Goal: Transaction & Acquisition: Book appointment/travel/reservation

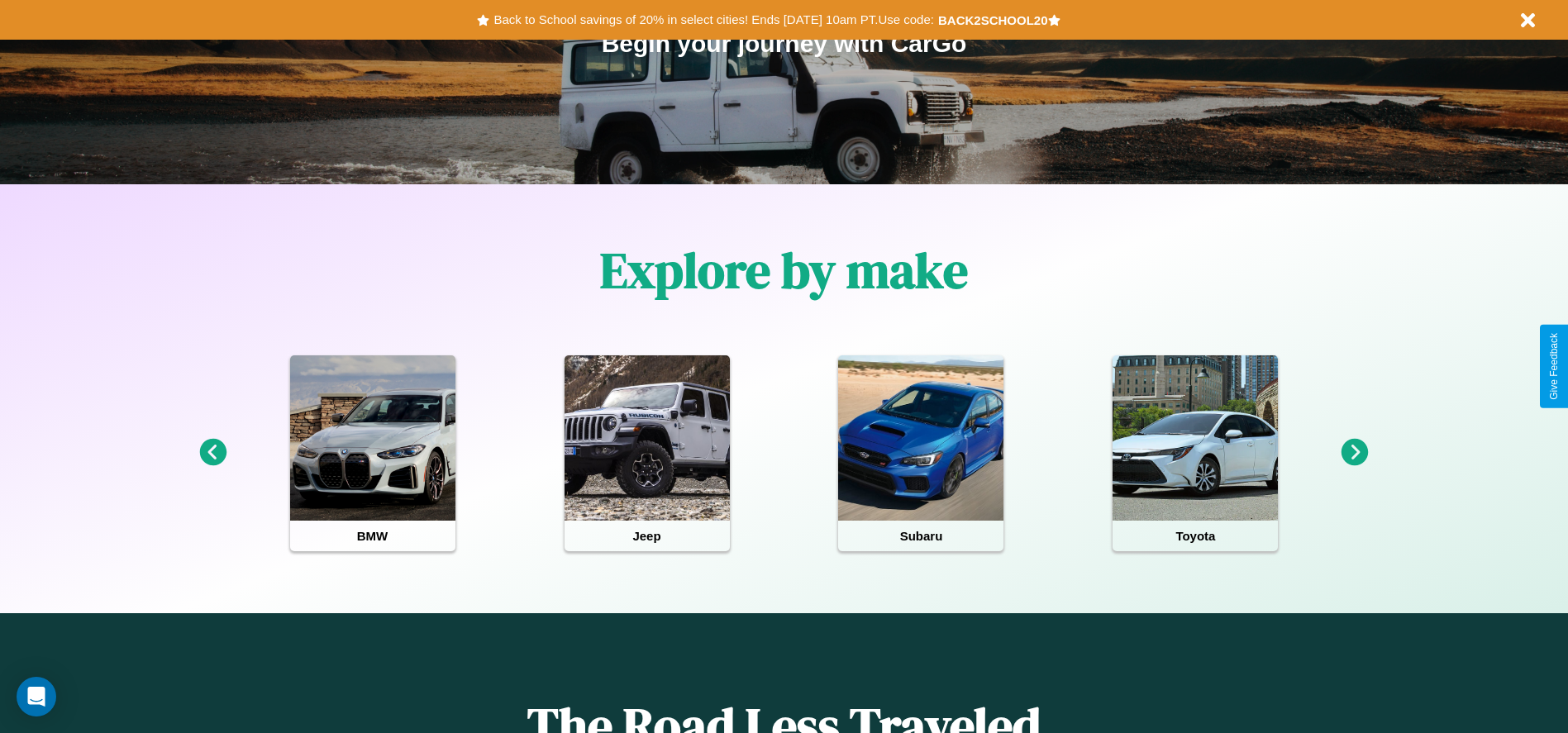
scroll to position [343, 0]
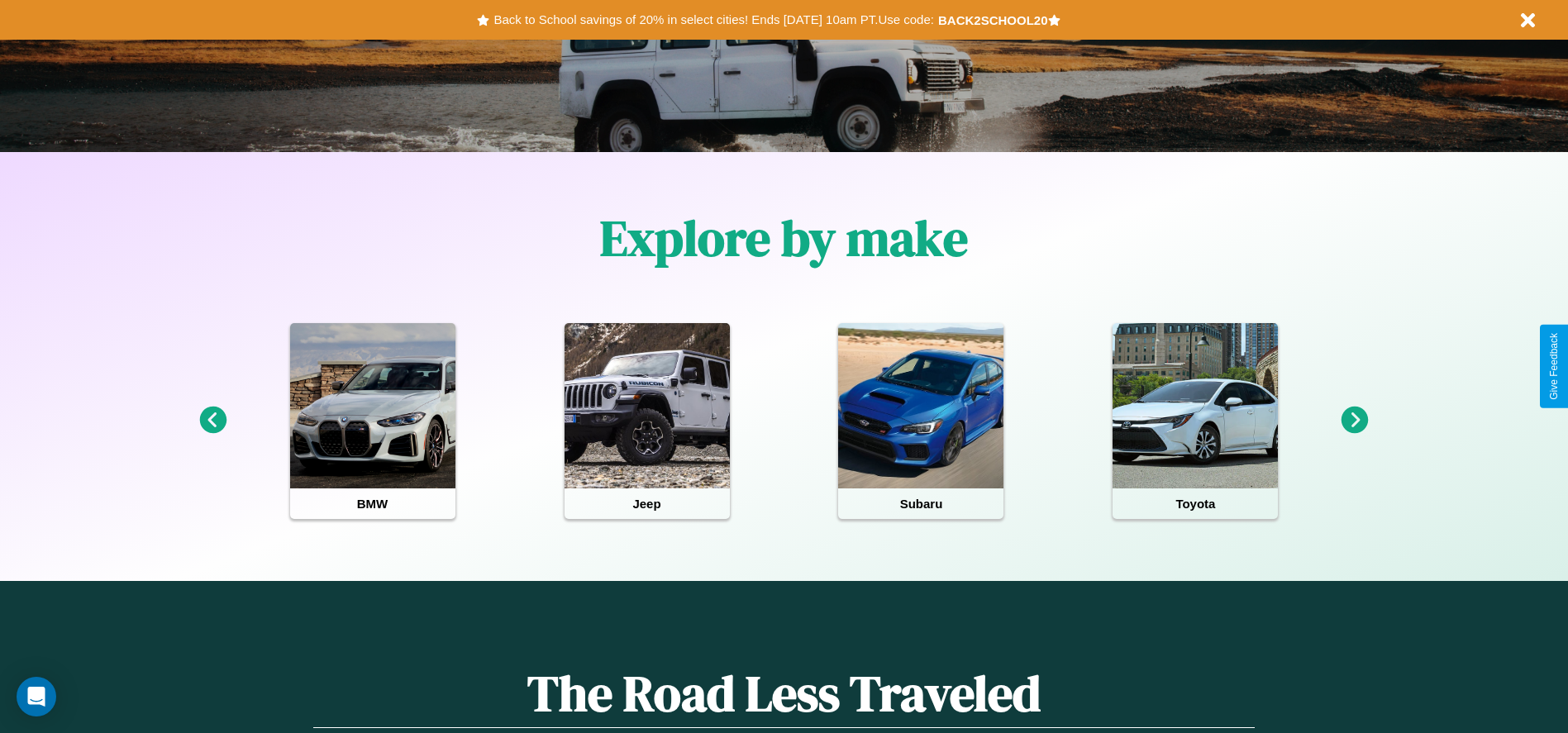
click at [1355, 421] on icon at bounding box center [1355, 420] width 27 height 27
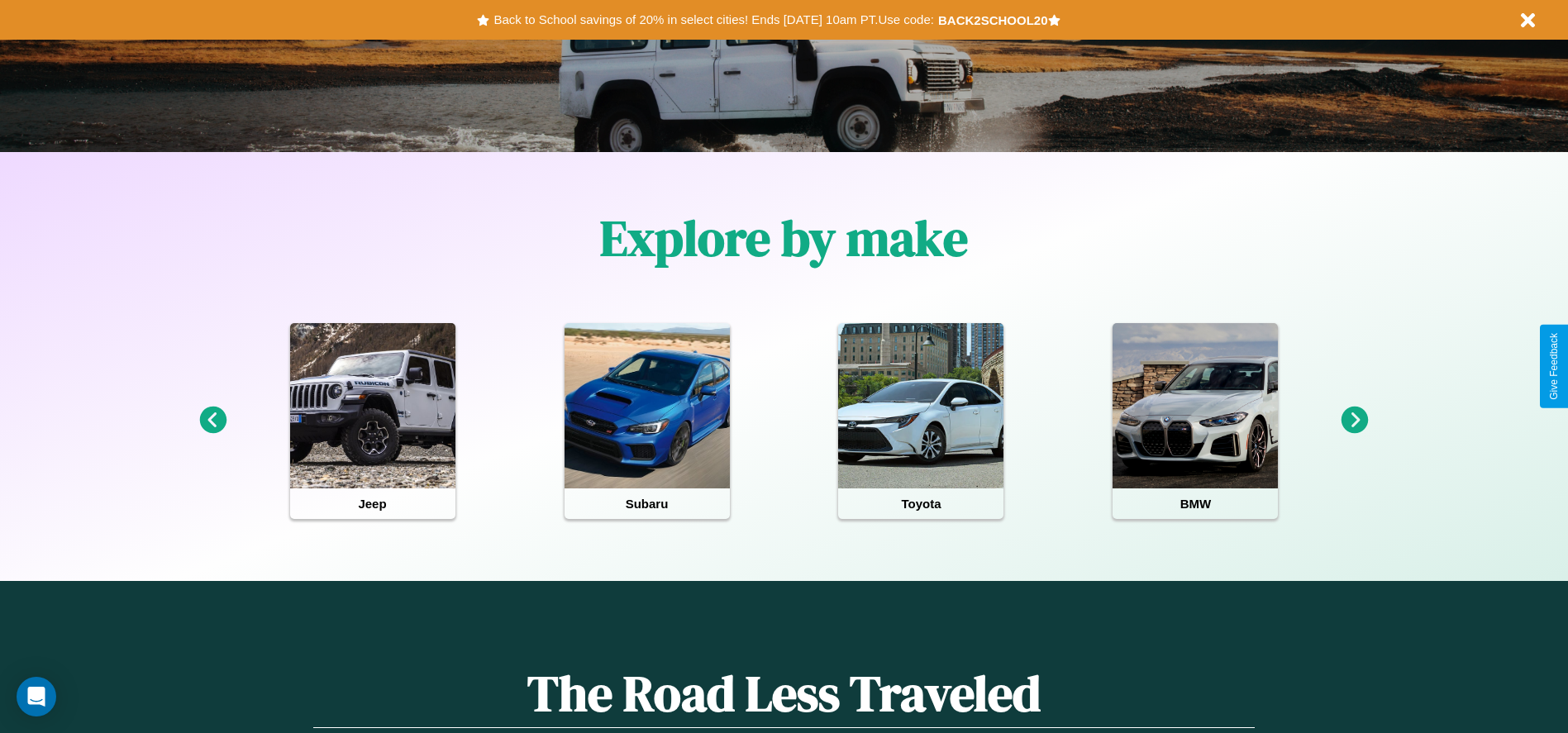
click at [213, 421] on icon at bounding box center [213, 420] width 27 height 27
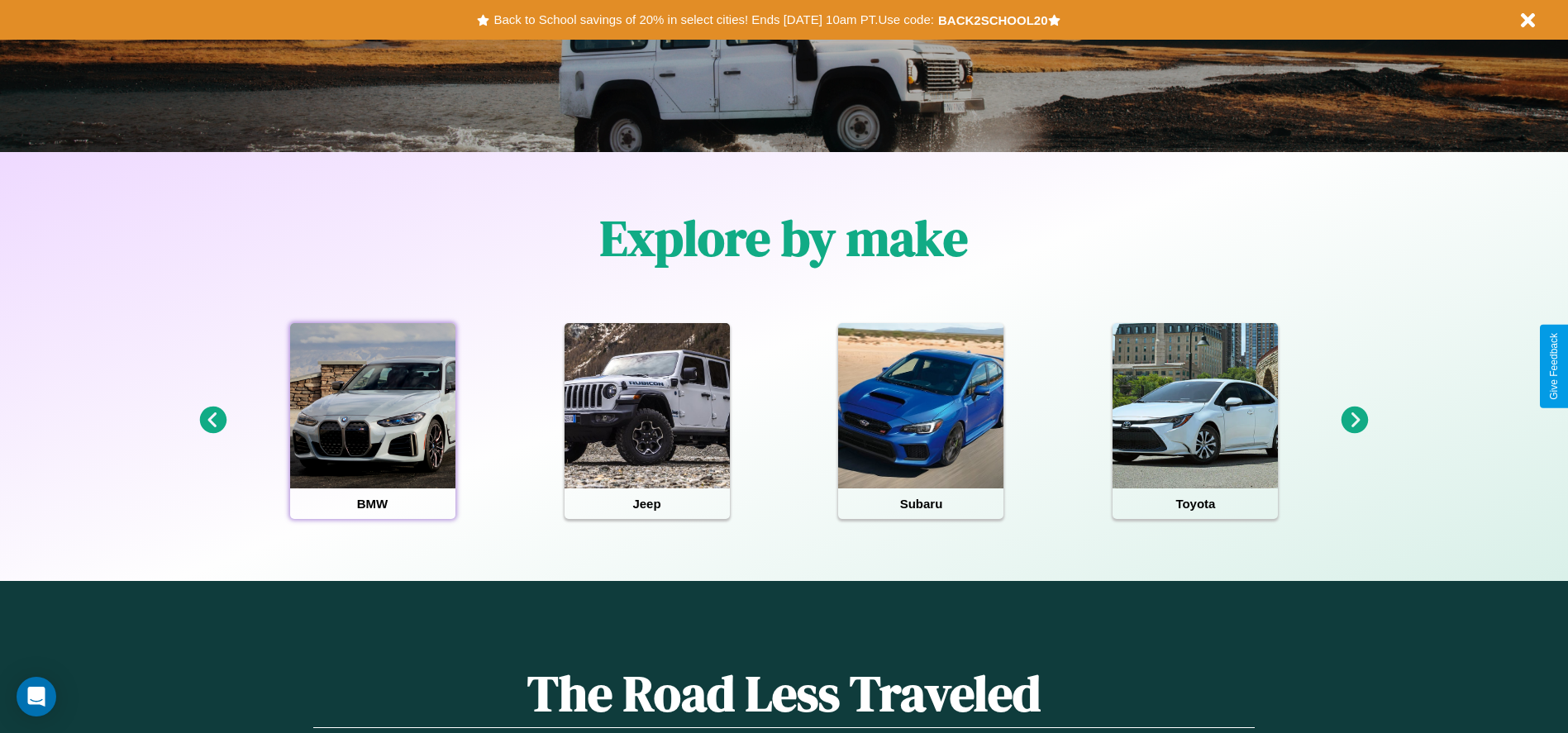
click at [372, 421] on div at bounding box center [373, 406] width 165 height 165
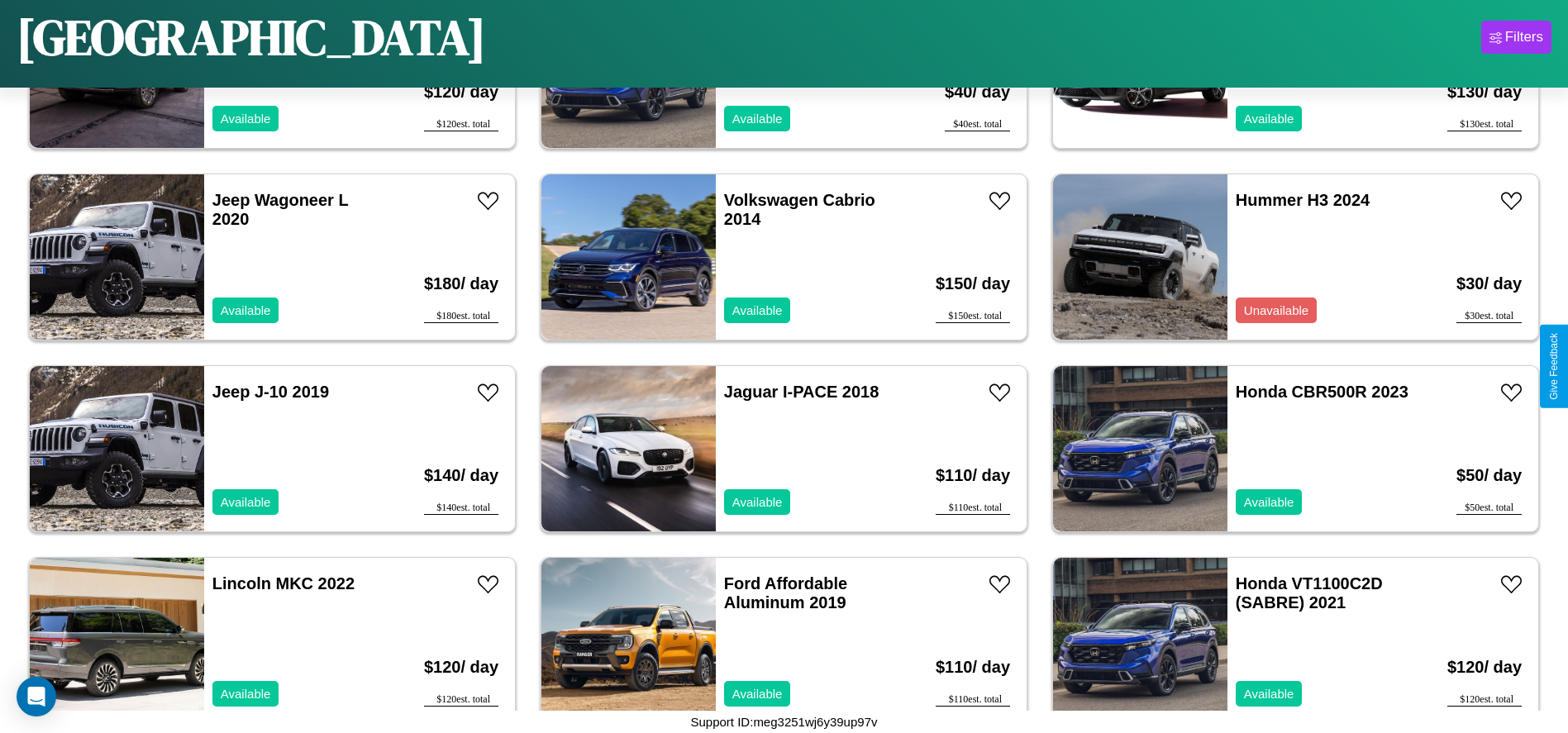
scroll to position [4980, 0]
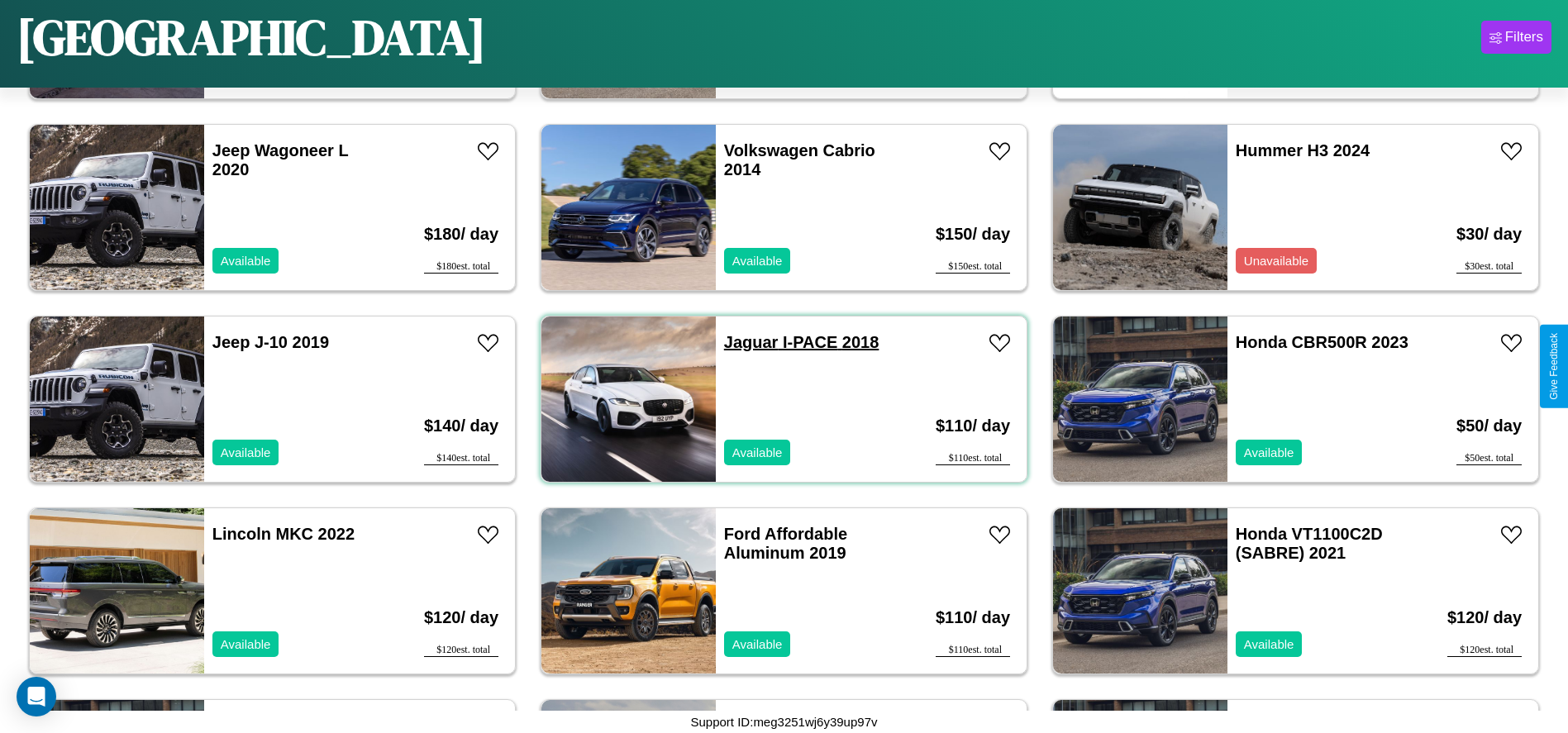
click at [745, 342] on link "Jaguar I-PACE 2018" at bounding box center [802, 341] width 156 height 18
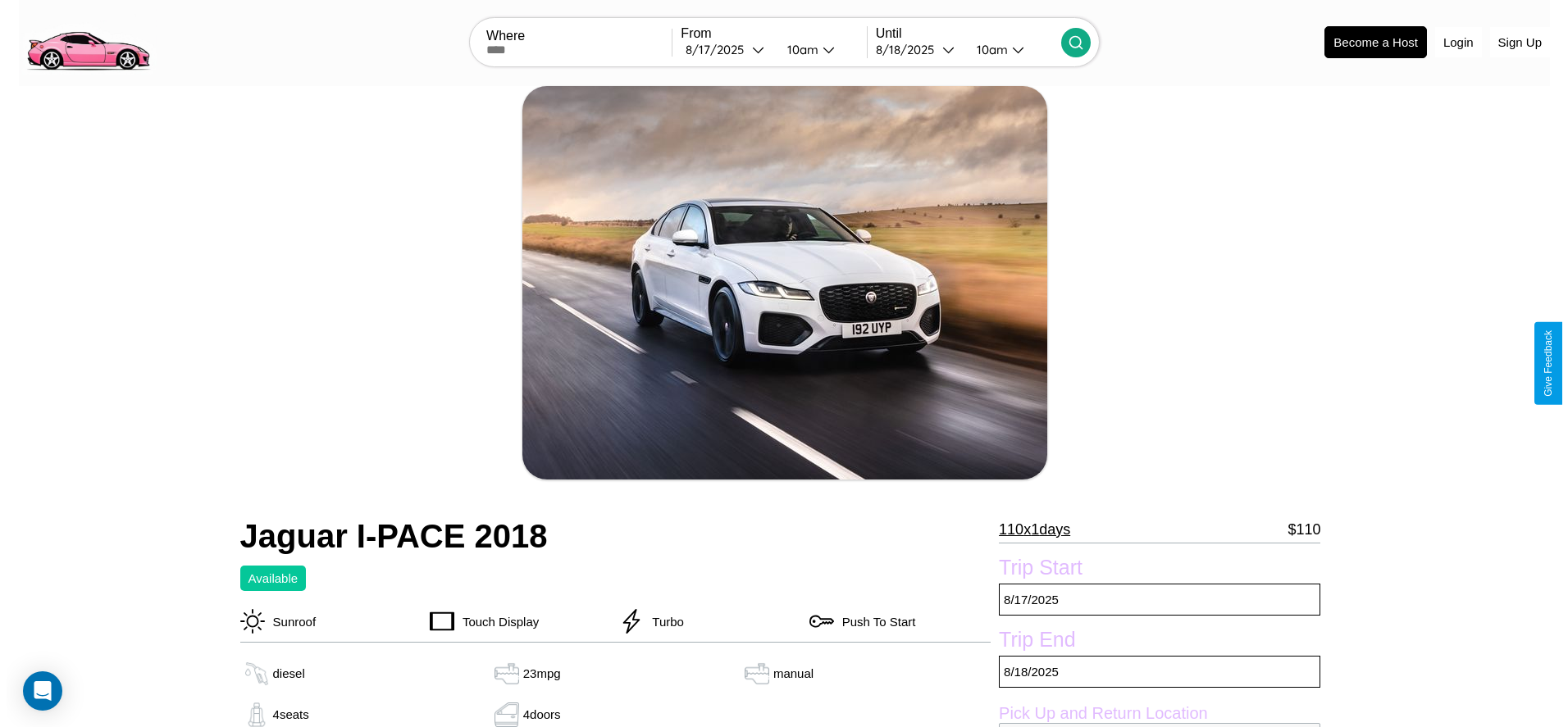
scroll to position [238, 0]
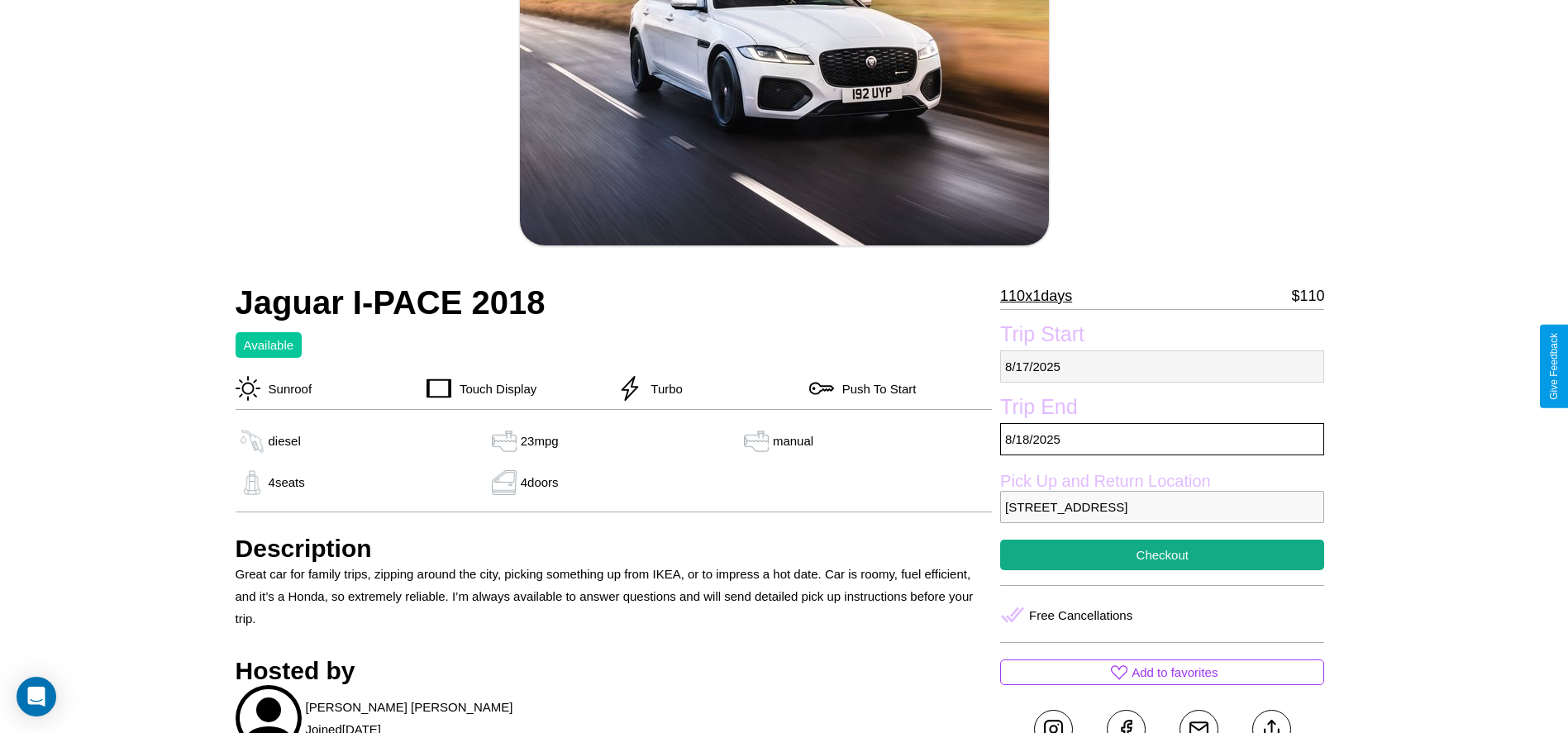
click at [1162, 366] on p "8 / 17 / 2025" at bounding box center [1162, 366] width 324 height 32
select select "*"
select select "****"
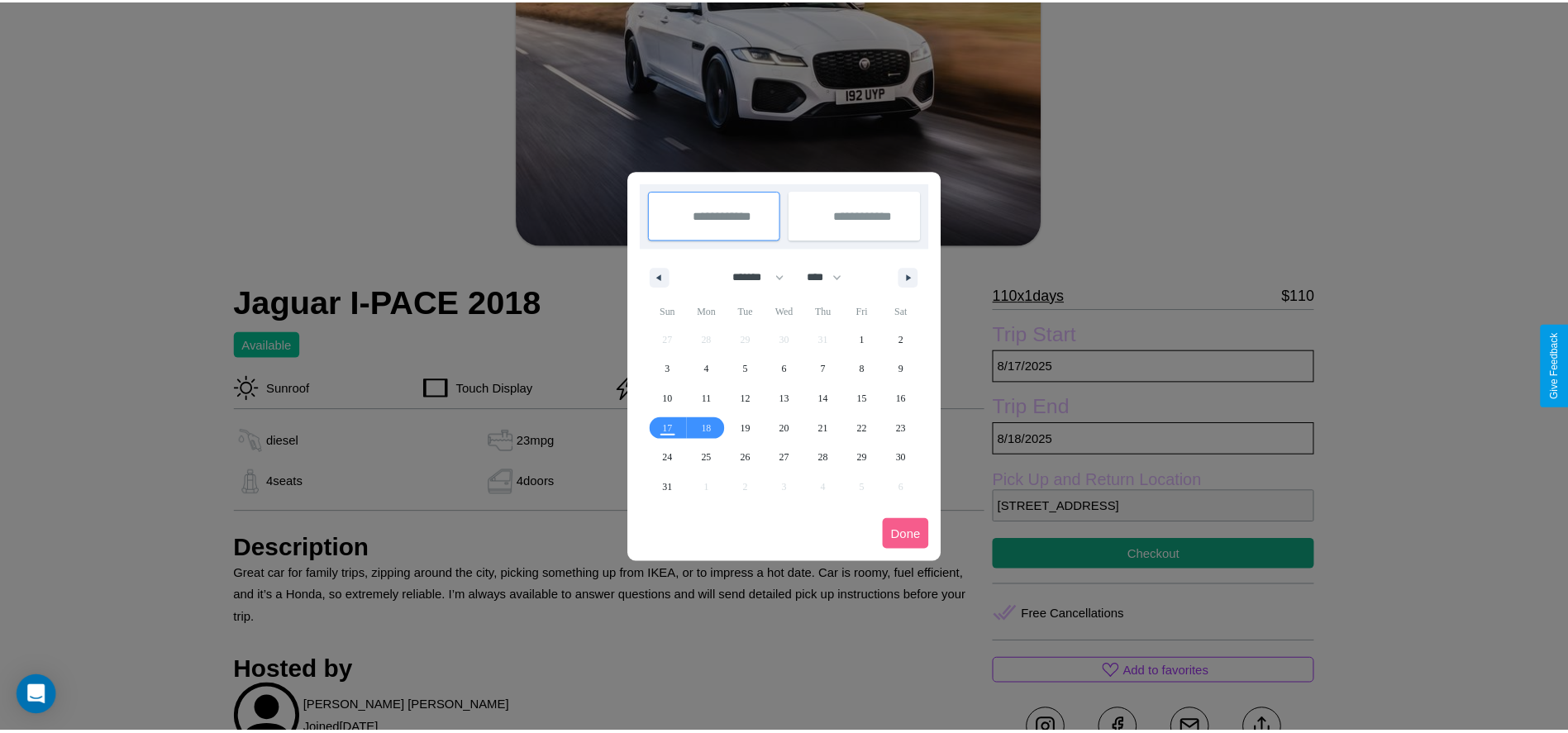
scroll to position [0, 0]
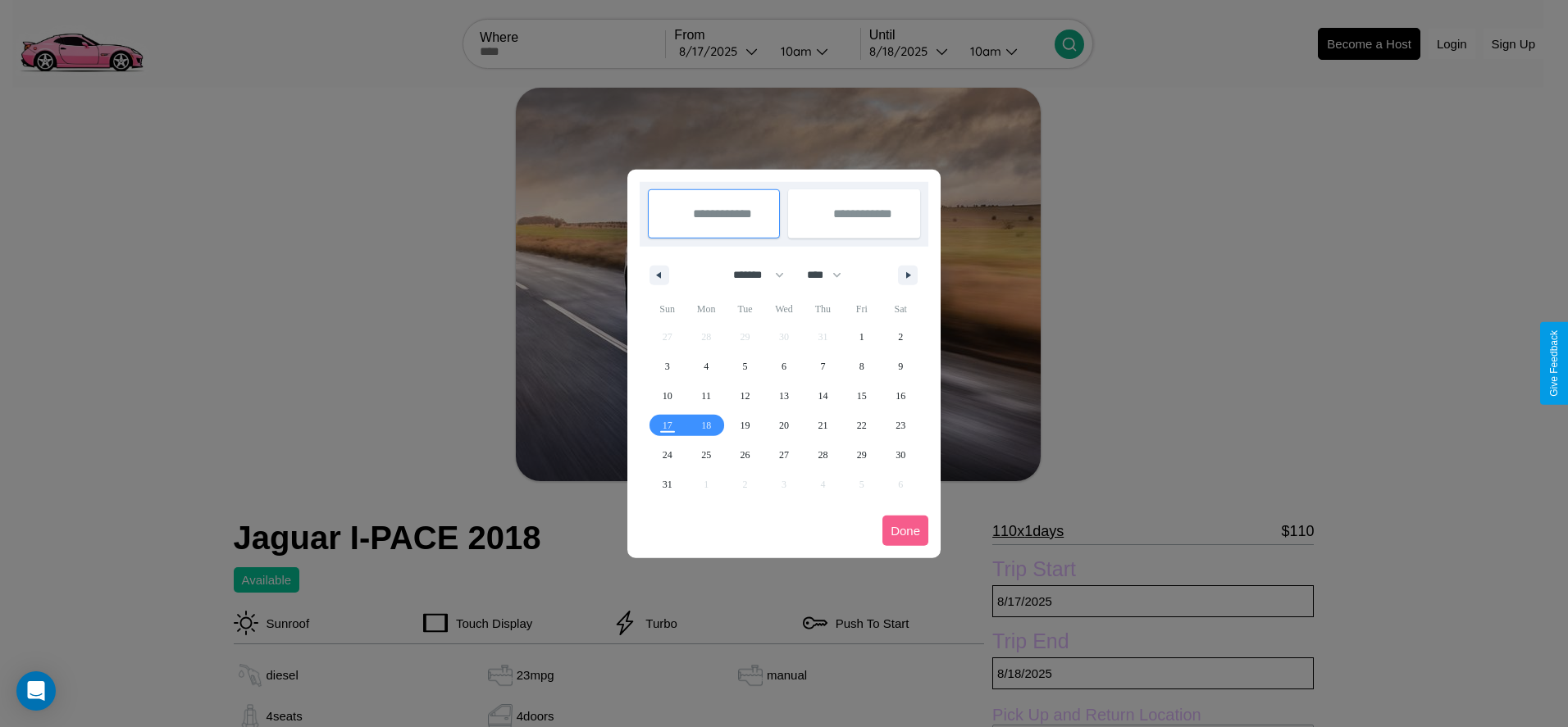
click at [720, 51] on div at bounding box center [784, 364] width 1568 height 727
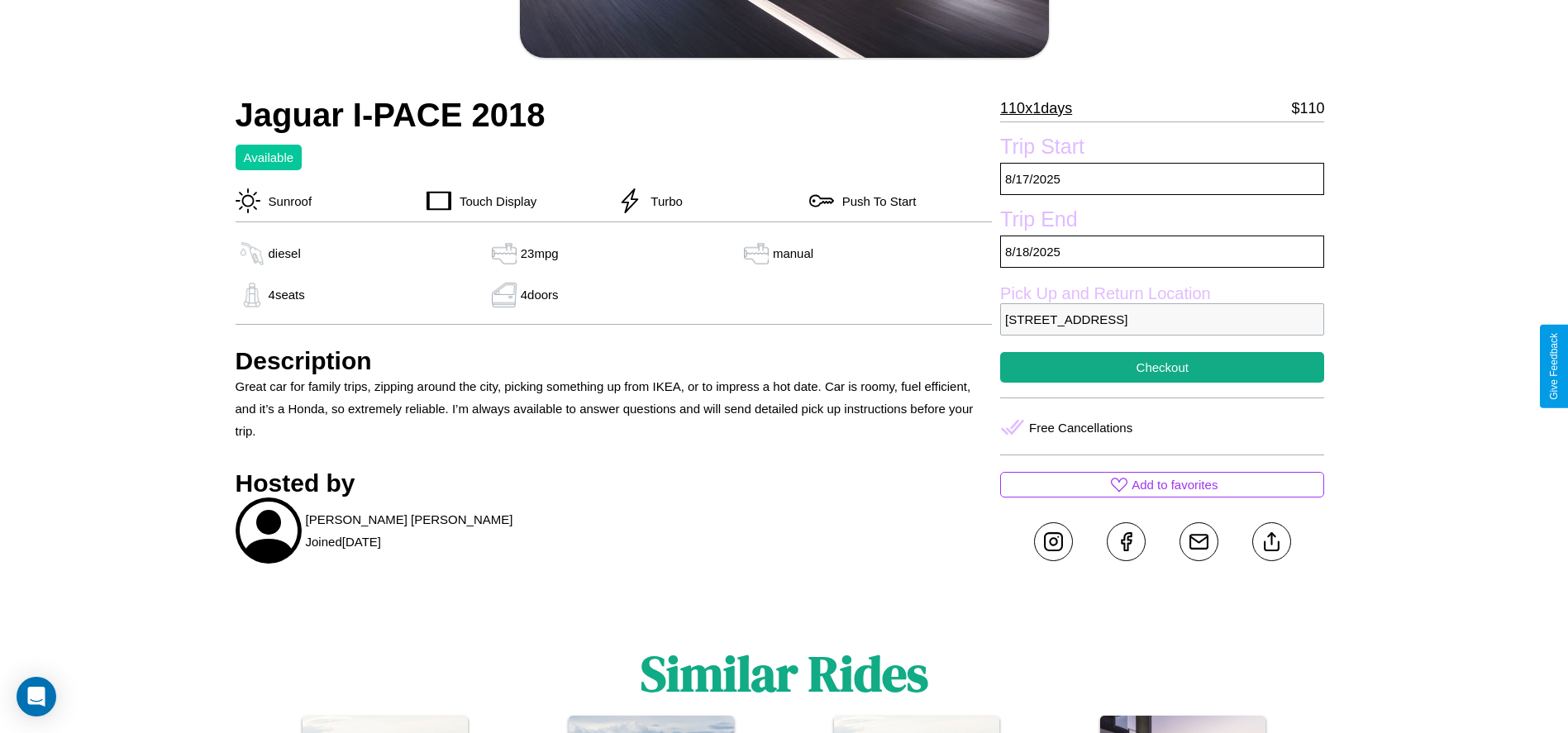
scroll to position [428, 0]
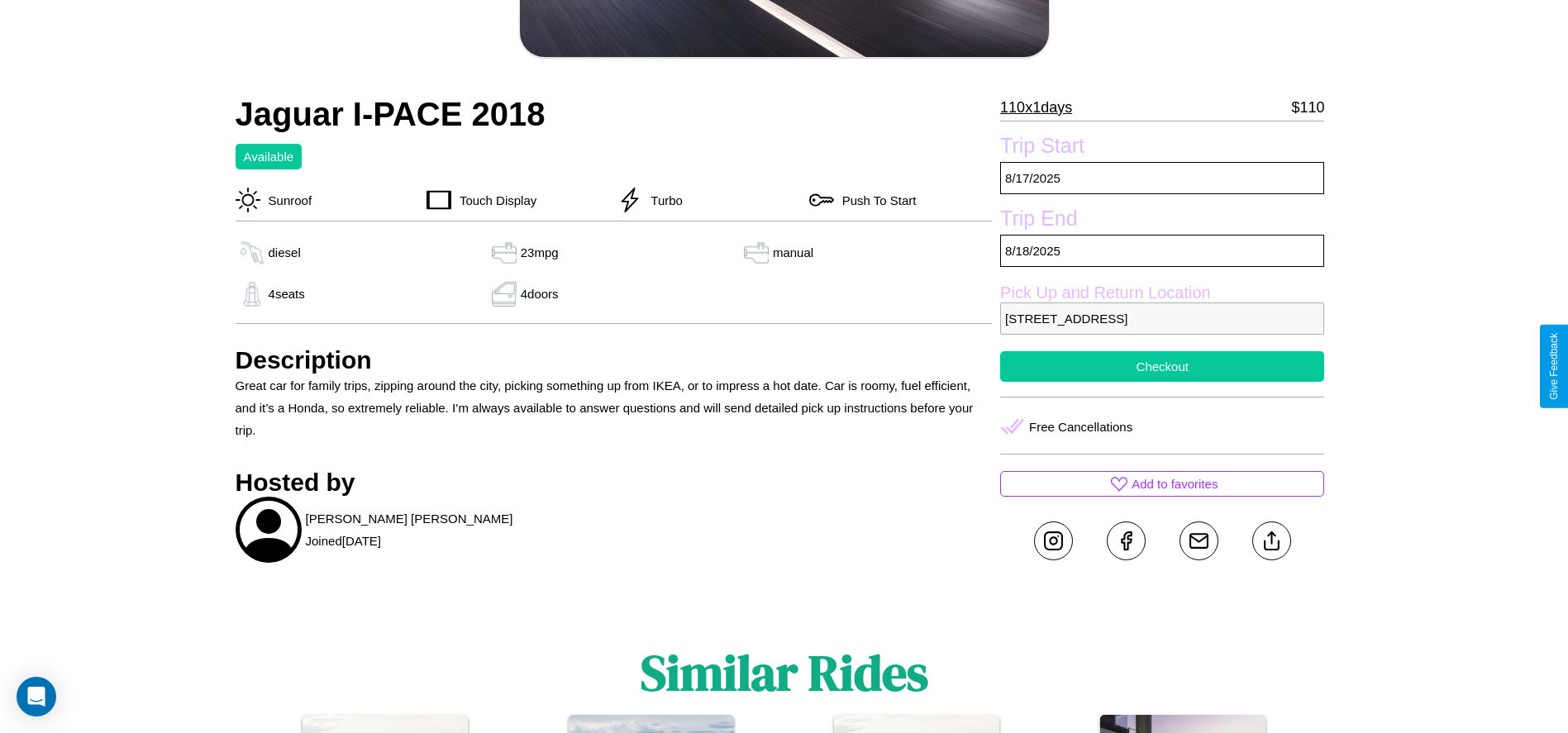
click at [1162, 366] on button "Checkout" at bounding box center [1162, 366] width 324 height 31
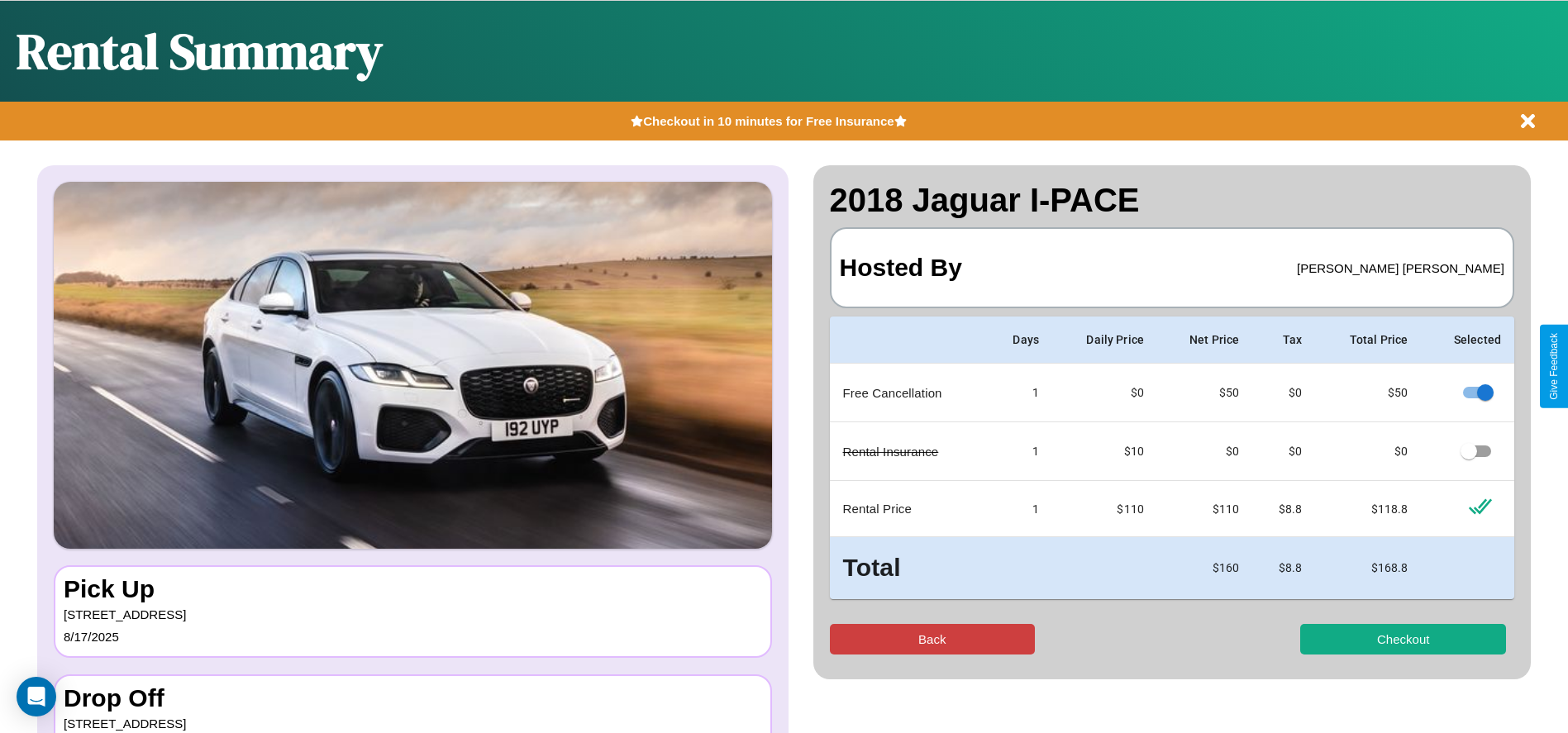
click at [932, 639] on button "Back" at bounding box center [933, 639] width 206 height 31
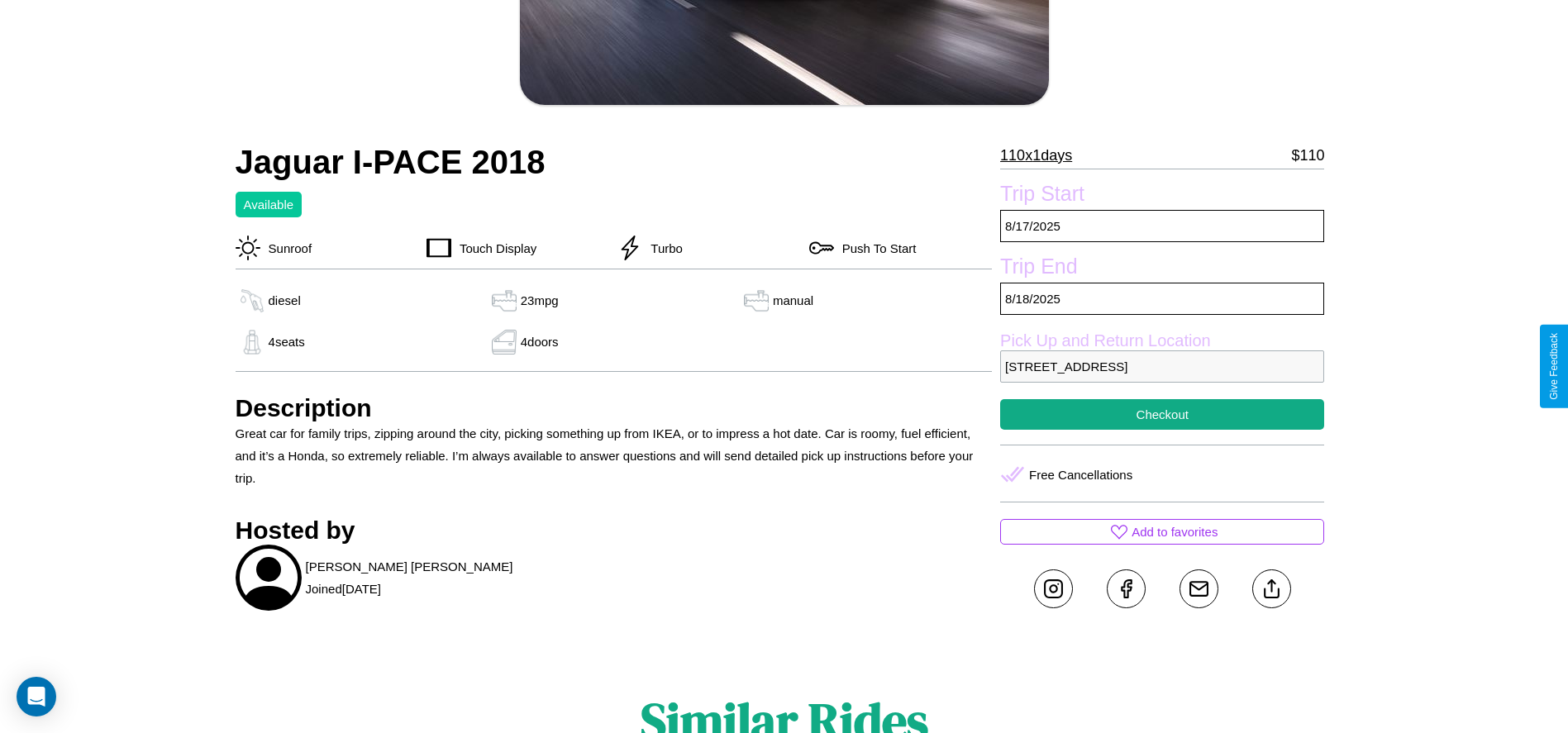
scroll to position [428, 0]
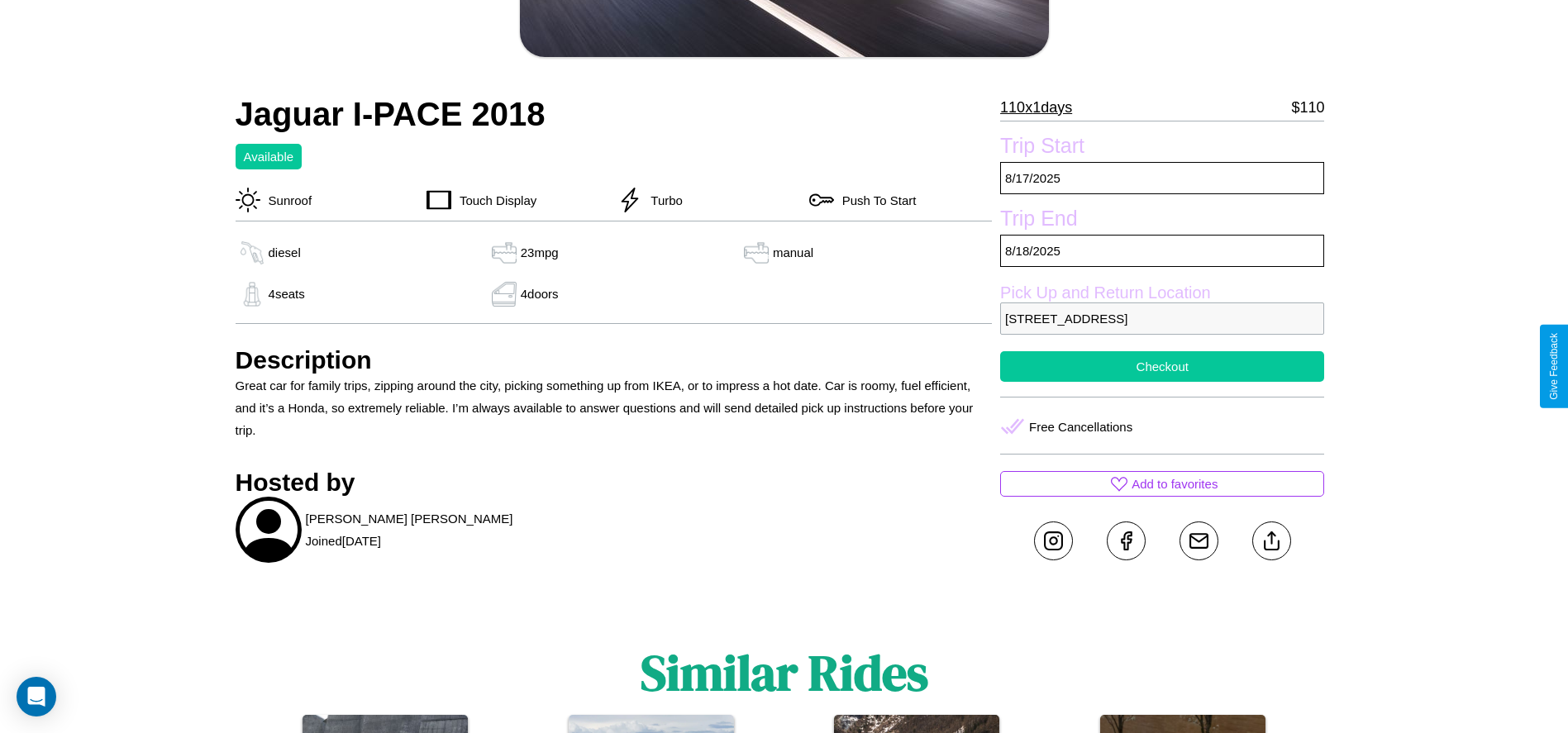
click at [1162, 366] on button "Checkout" at bounding box center [1162, 366] width 324 height 31
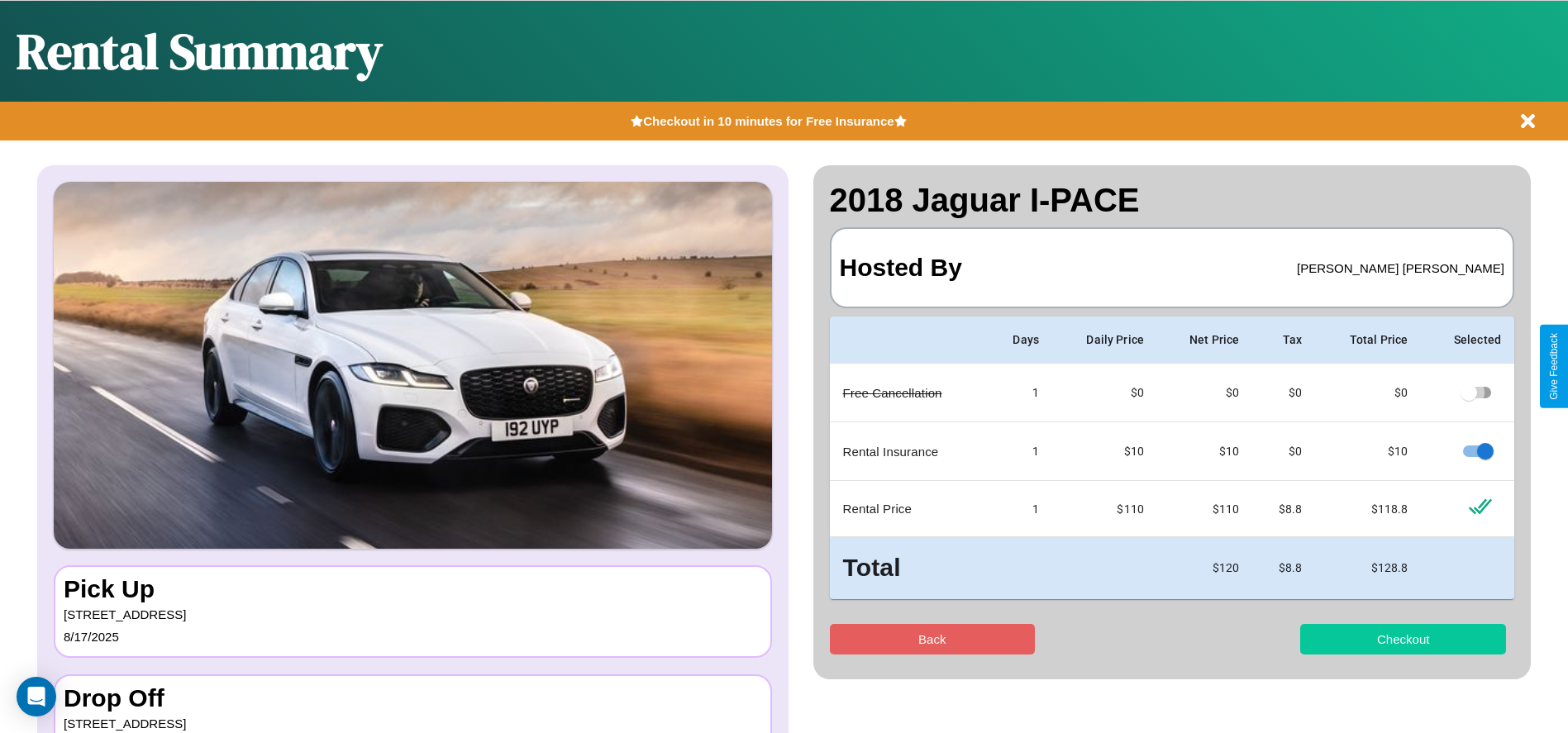
click at [1403, 639] on button "Checkout" at bounding box center [1404, 639] width 206 height 31
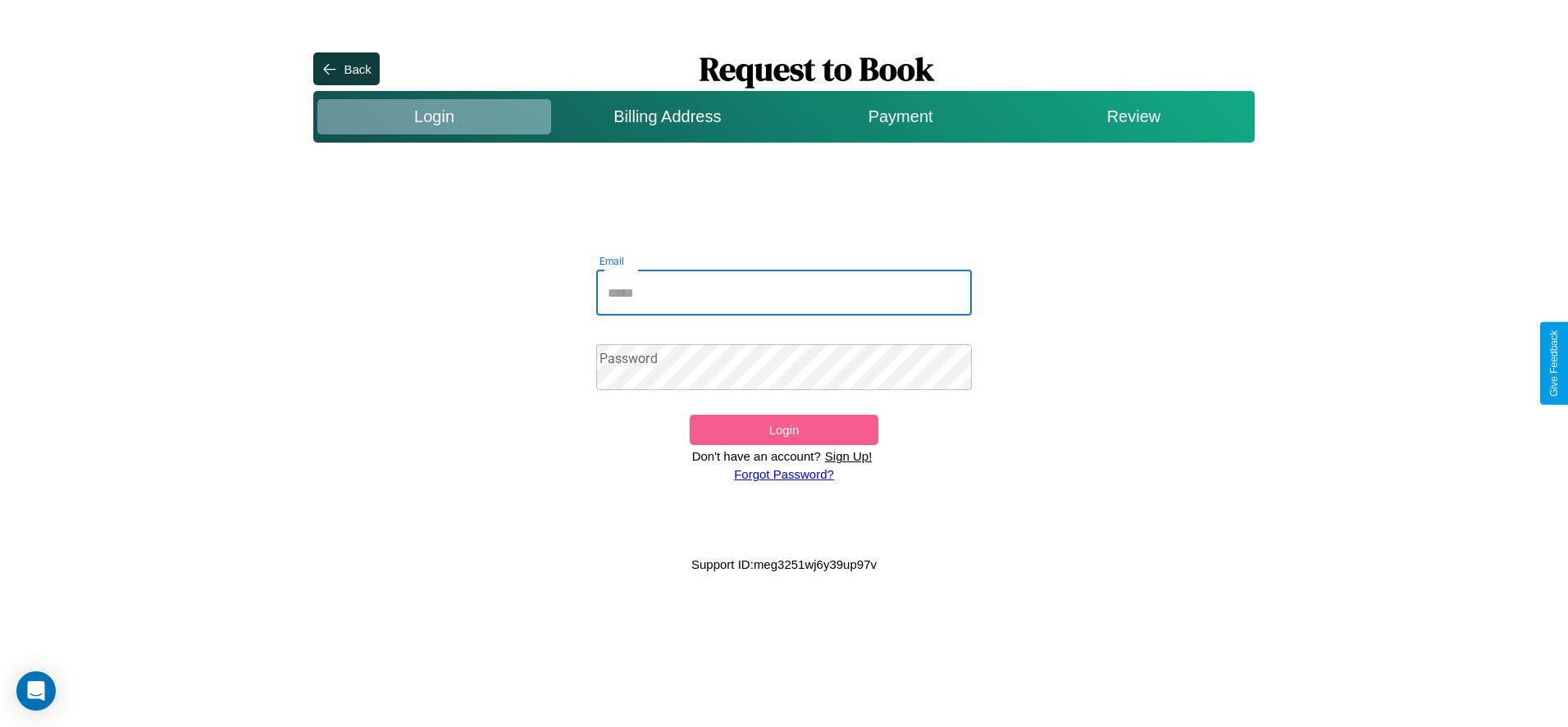
click at [784, 293] on input "Email" at bounding box center [784, 292] width 376 height 46
type input "**********"
click at [783, 474] on link "Forgot Password?" at bounding box center [784, 474] width 100 height 14
